Goal: Transaction & Acquisition: Subscribe to service/newsletter

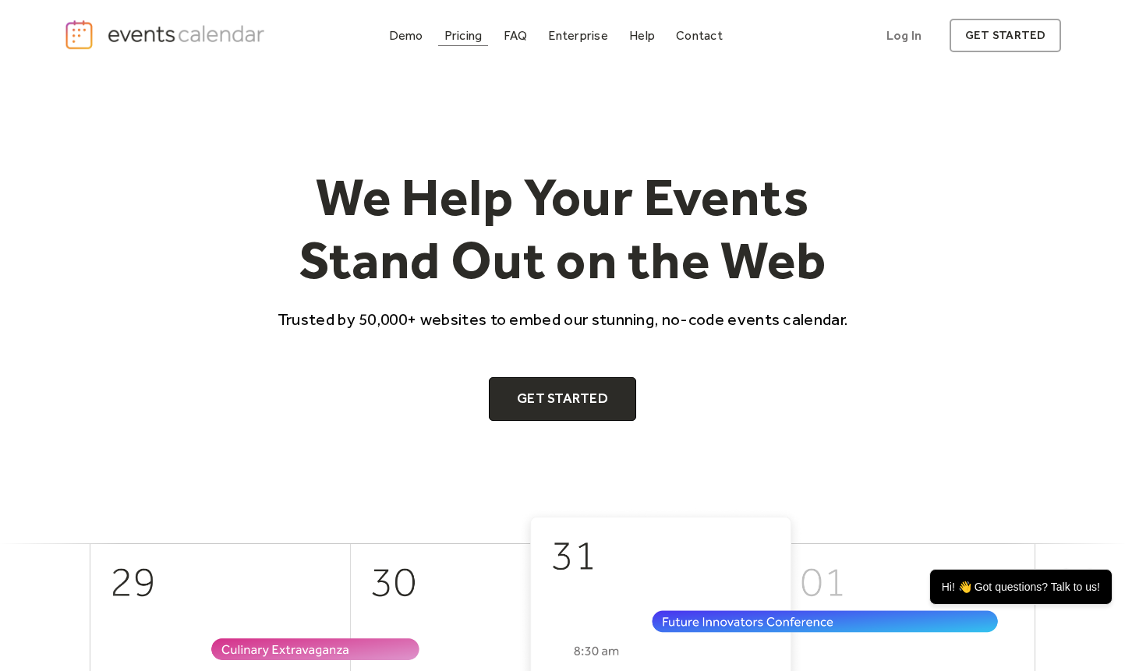
click at [454, 40] on div "Pricing" at bounding box center [463, 35] width 38 height 9
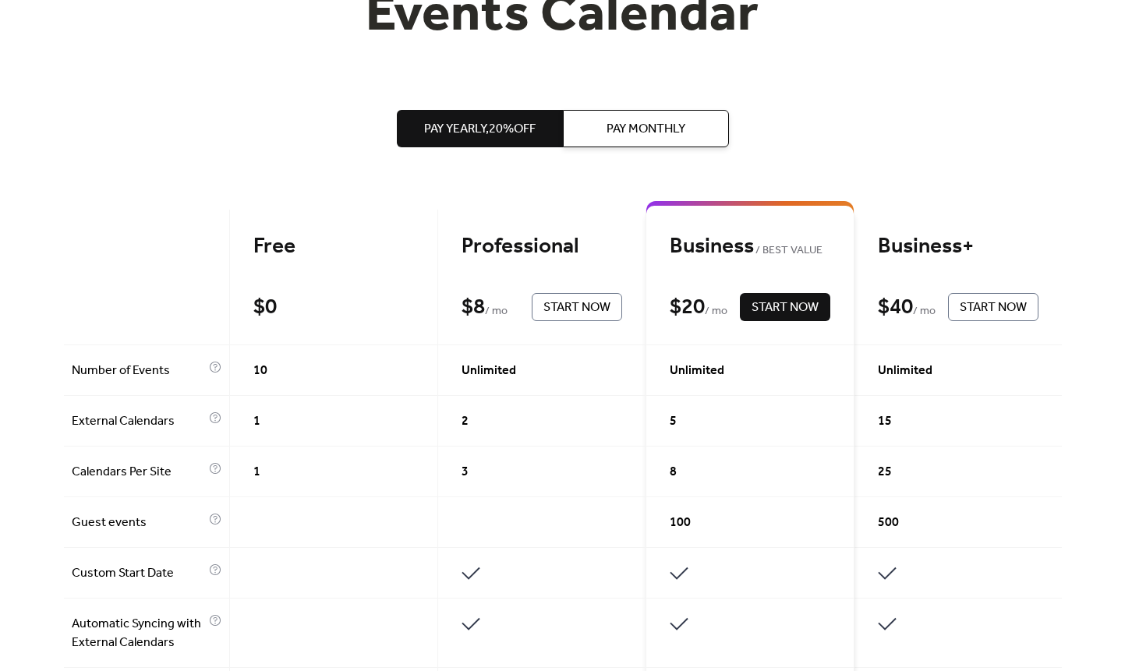
scroll to position [322, 0]
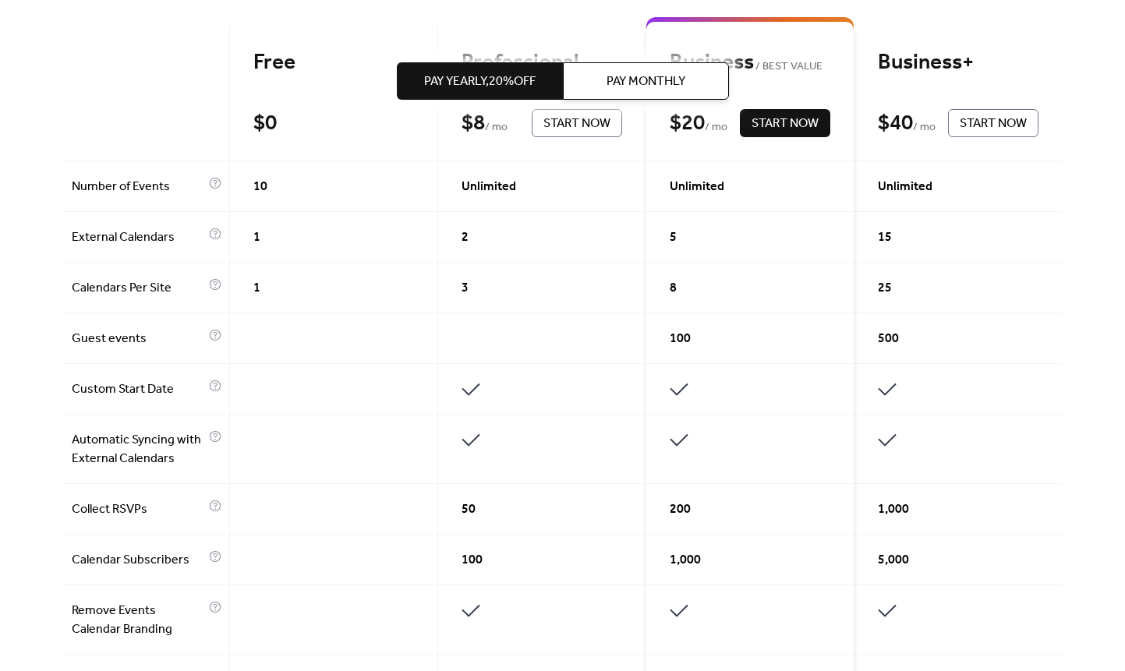
scroll to position [400, 0]
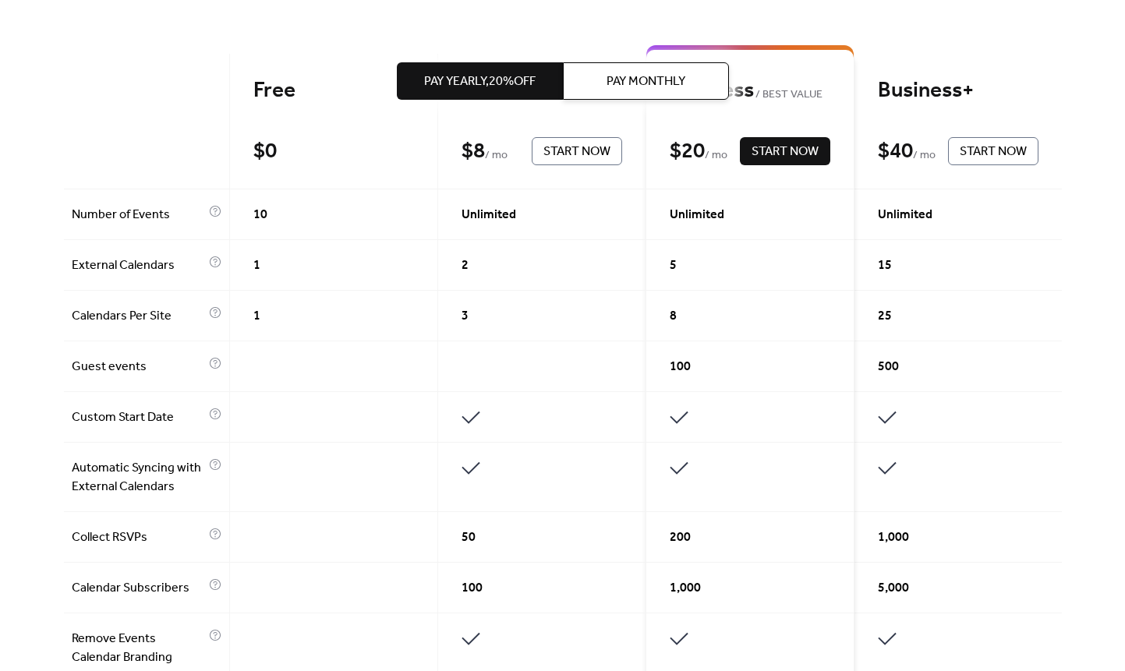
click at [1095, 72] on div "Get the best of your Events Calendar Pay Yearly, 20% off Pay Monthly Free $ 0 S…" at bounding box center [562, 568] width 1125 height 1794
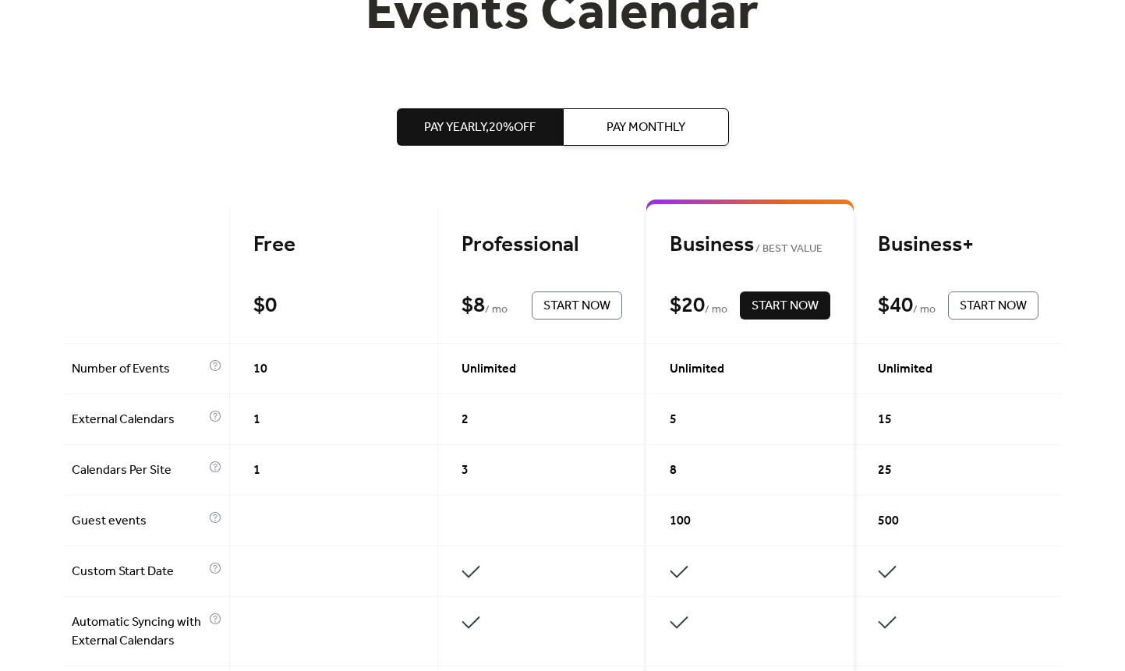
scroll to position [234, 0]
